Goal: Information Seeking & Learning: Learn about a topic

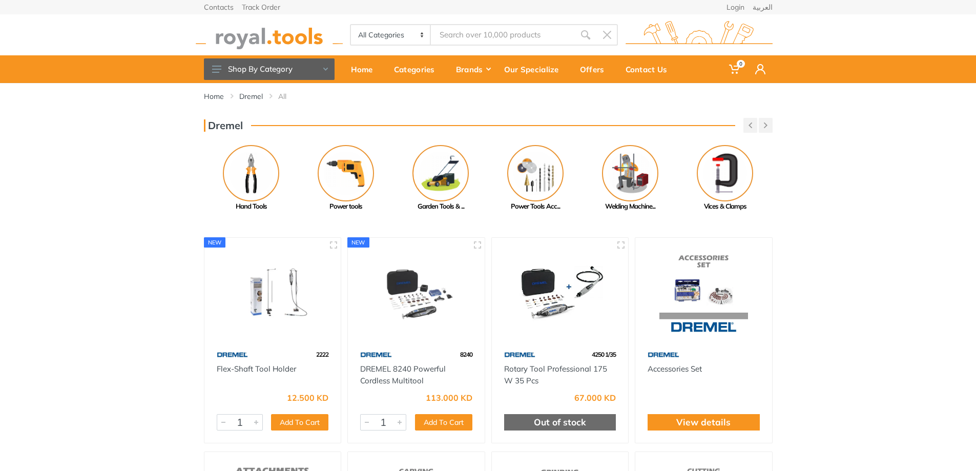
click at [435, 295] on img at bounding box center [416, 291] width 118 height 89
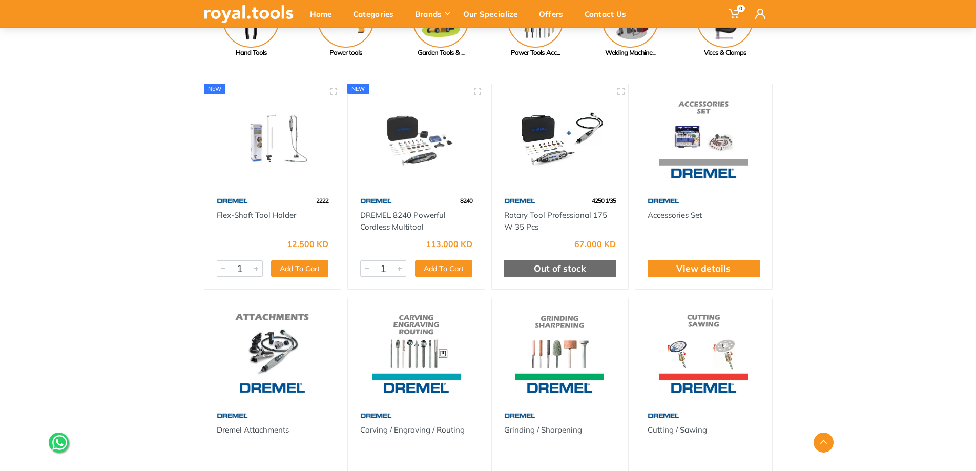
scroll to position [205, 0]
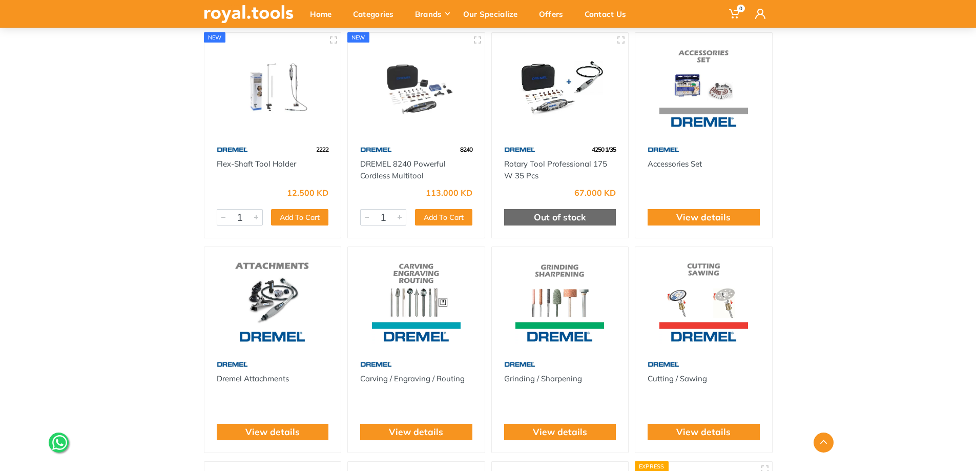
click at [273, 312] on img at bounding box center [273, 300] width 118 height 89
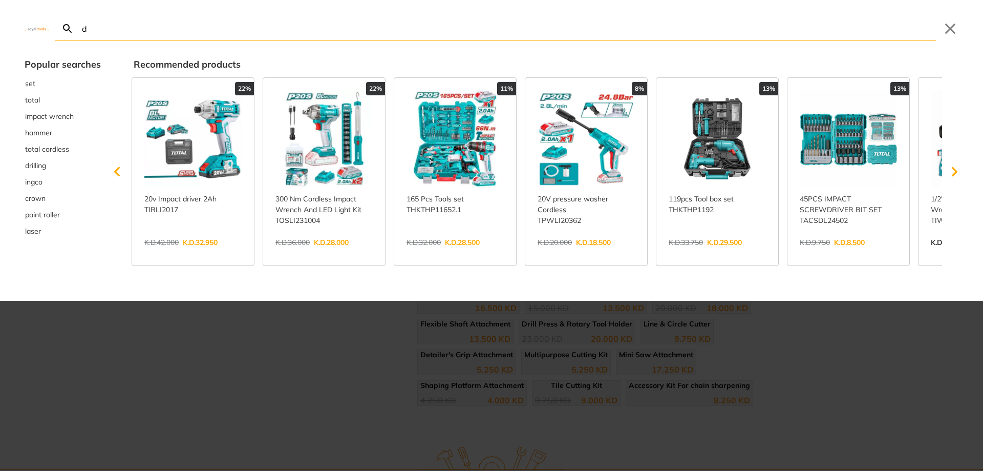
type input "dr"
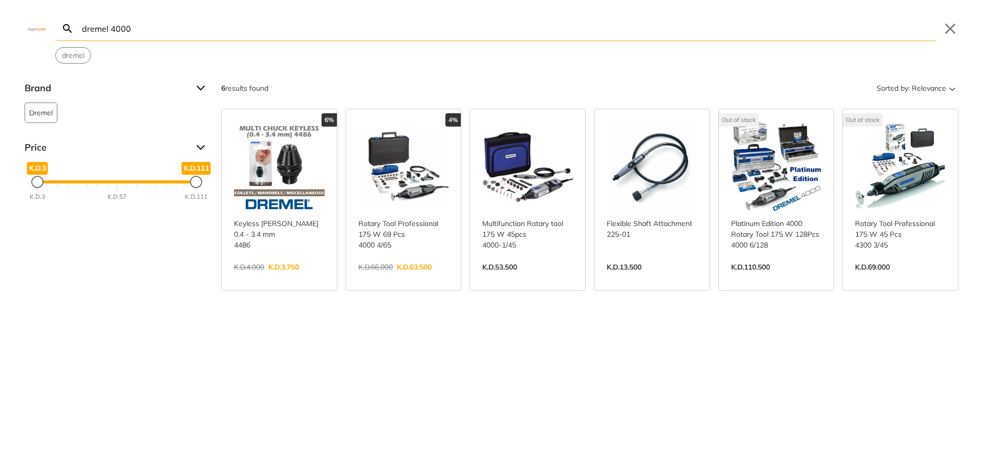
type input "dremel 4000"
click at [371, 278] on link "View more →" at bounding box center [404, 278] width 91 height 0
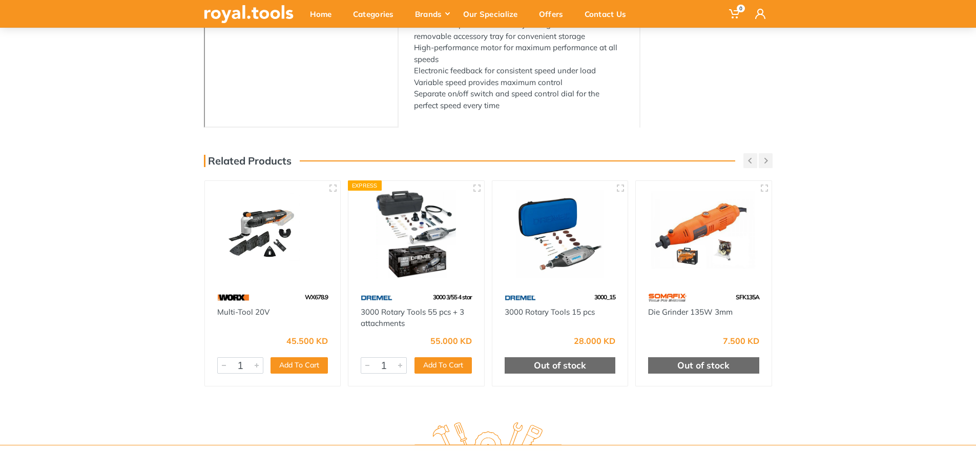
scroll to position [12, 0]
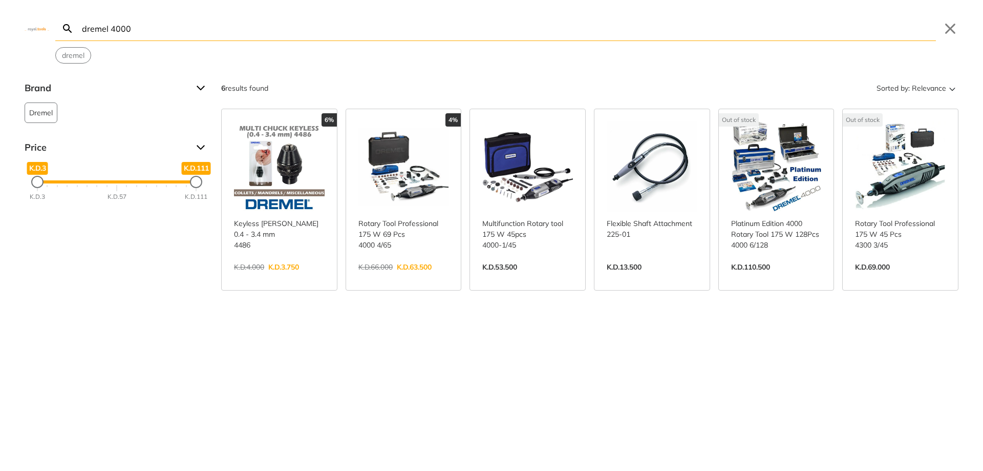
click at [899, 278] on link "View more →" at bounding box center [900, 278] width 91 height 0
click at [668, 278] on link "View more →" at bounding box center [652, 278] width 91 height 0
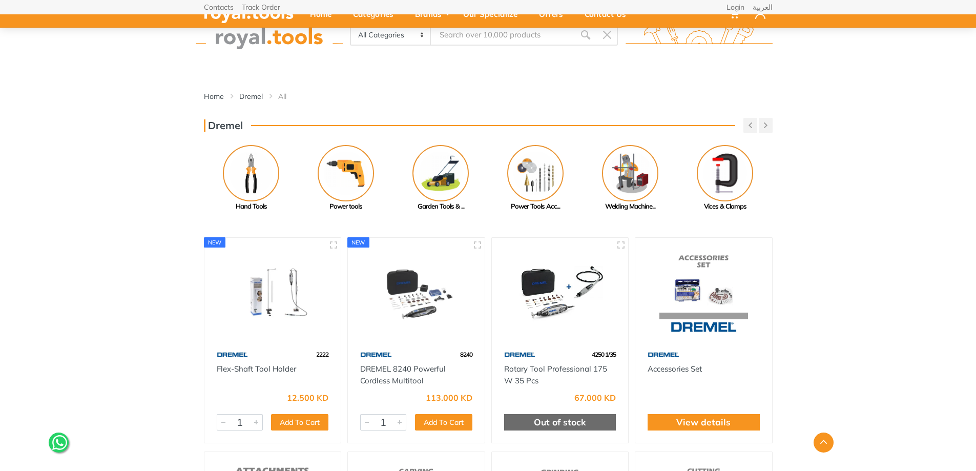
scroll to position [181, 0]
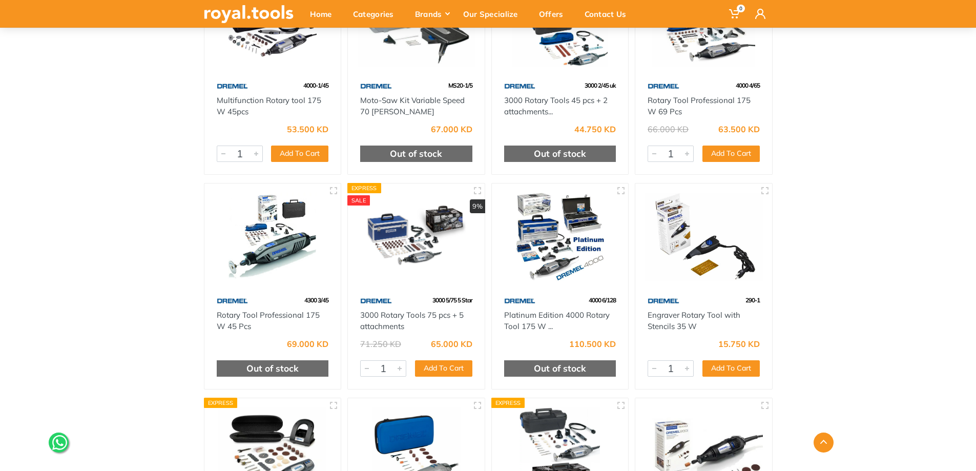
scroll to position [973, 0]
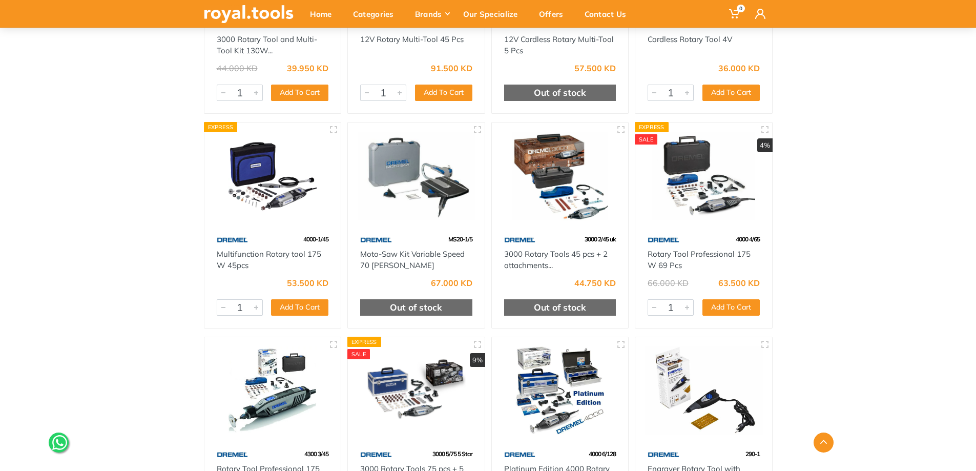
click at [700, 185] on img at bounding box center [703, 176] width 118 height 89
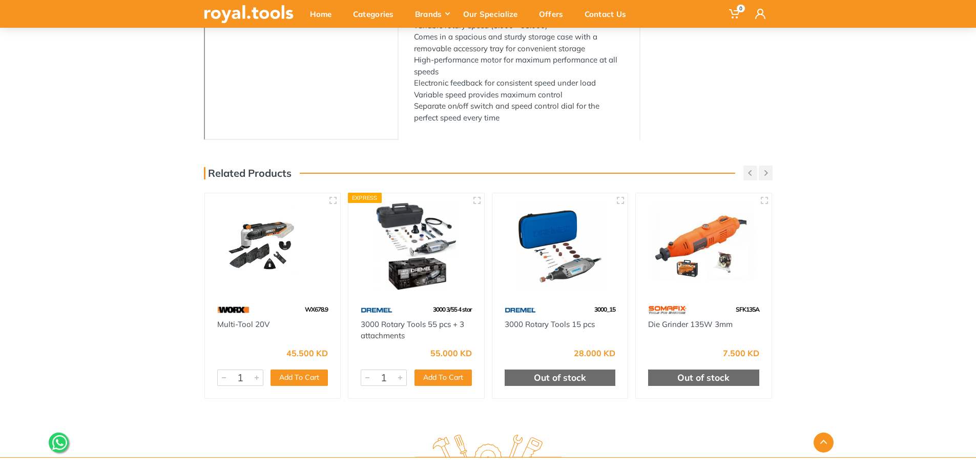
scroll to position [473, 0]
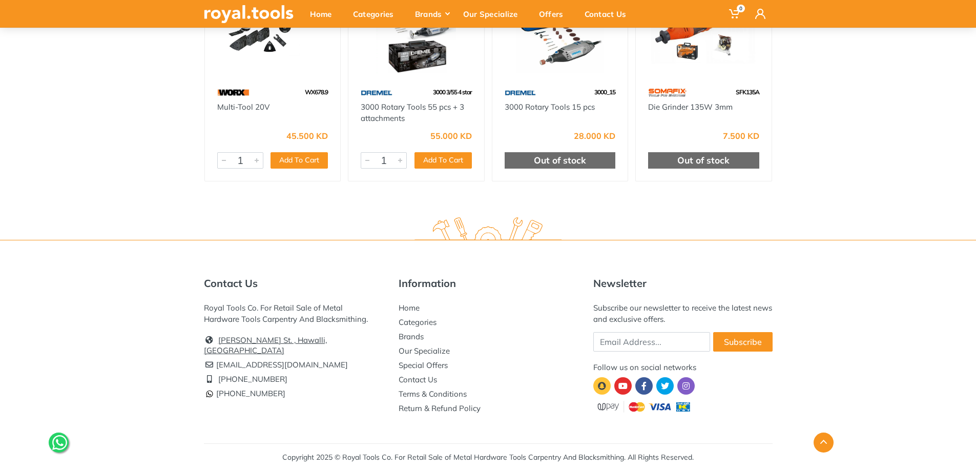
click at [222, 340] on link "[PERSON_NAME] St. , Hawalli, [GEOGRAPHIC_DATA]" at bounding box center [265, 345] width 123 height 20
